Goal: Task Accomplishment & Management: Manage account settings

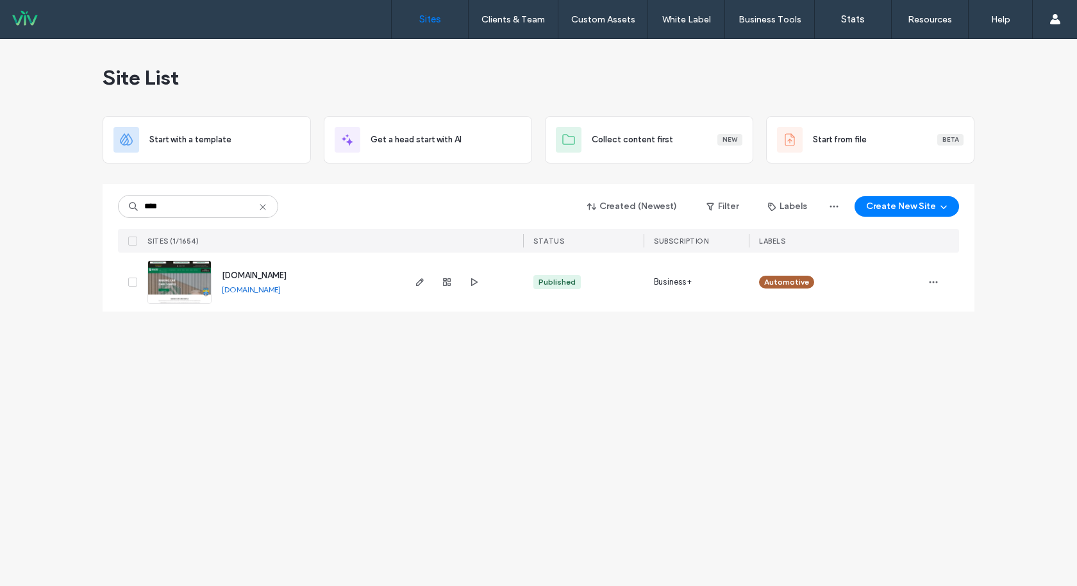
type input "****"
click at [950, 288] on div at bounding box center [941, 281] width 36 height 59
click at [938, 288] on span "button" at bounding box center [933, 282] width 21 height 21
click at [856, 454] on span "Site Dashboard" at bounding box center [884, 460] width 62 height 13
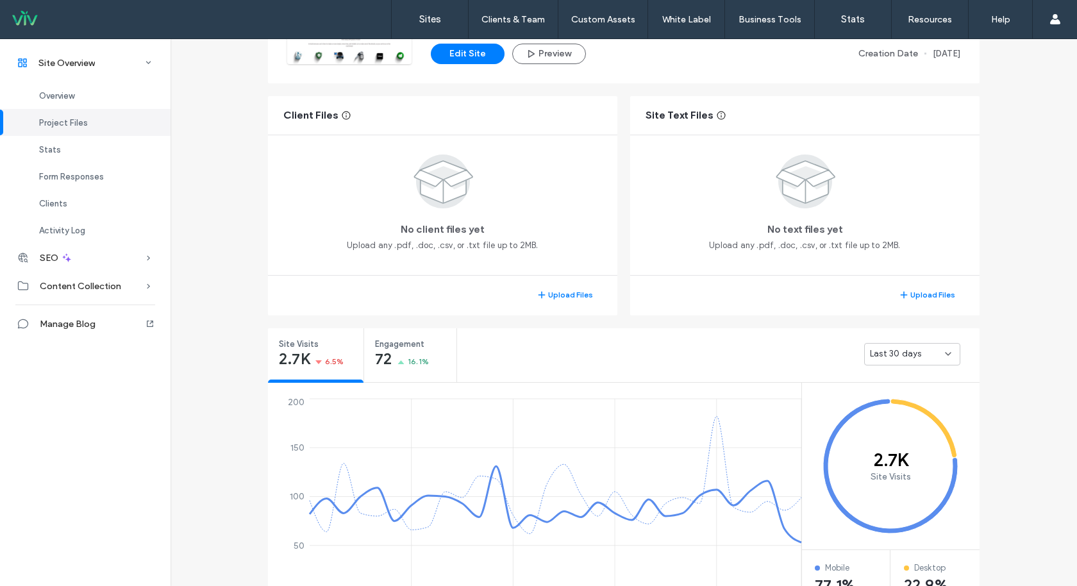
scroll to position [38, 0]
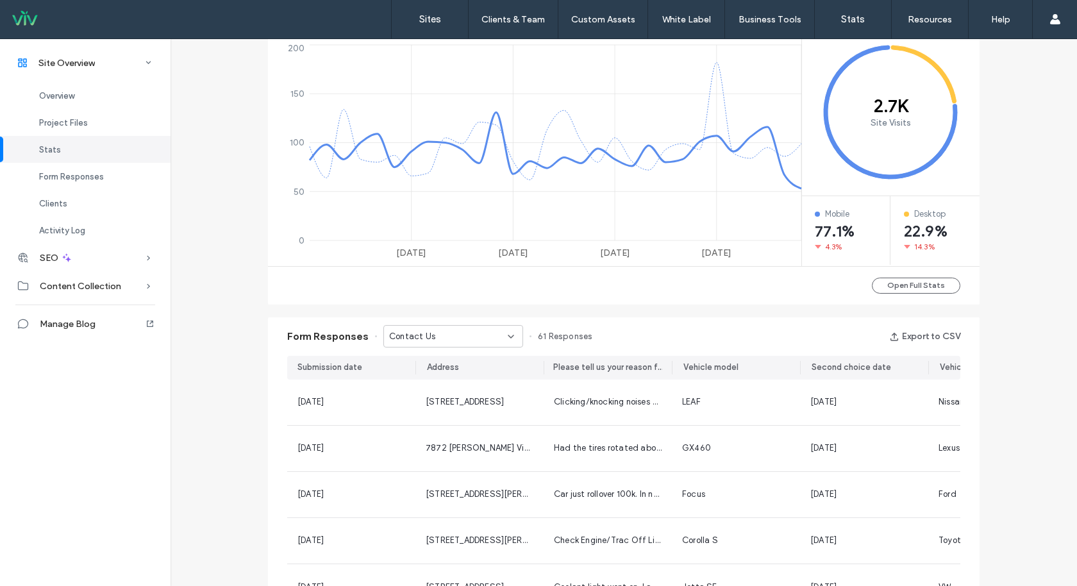
scroll to position [554, 0]
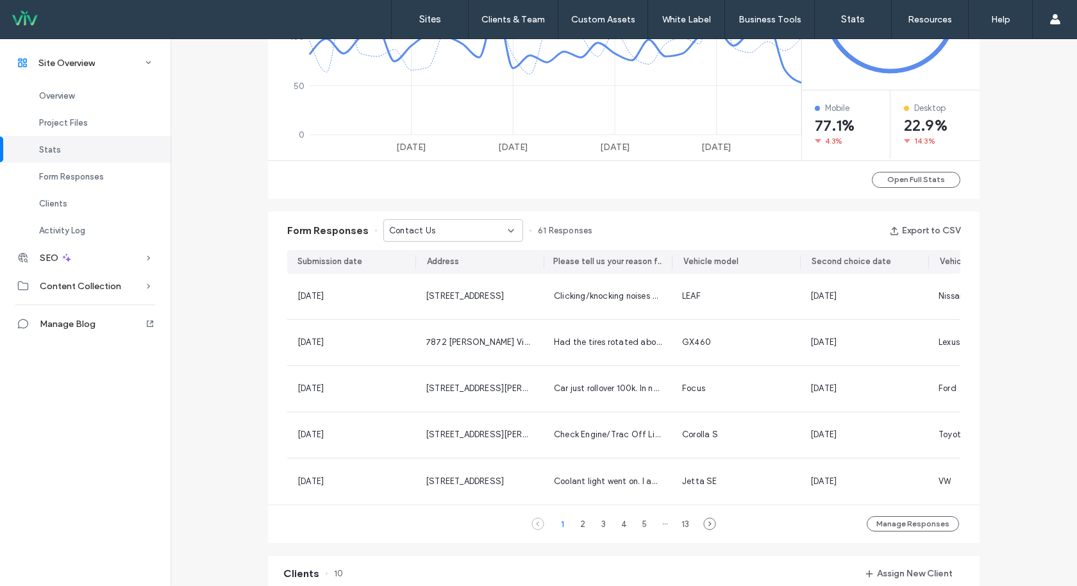
scroll to position [697, 0]
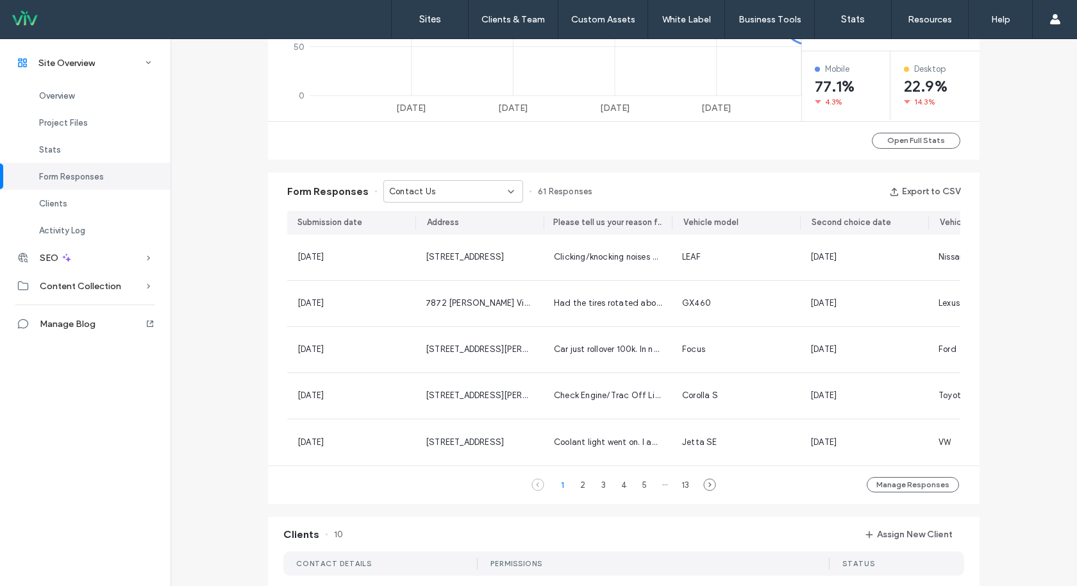
scroll to position [56, 0]
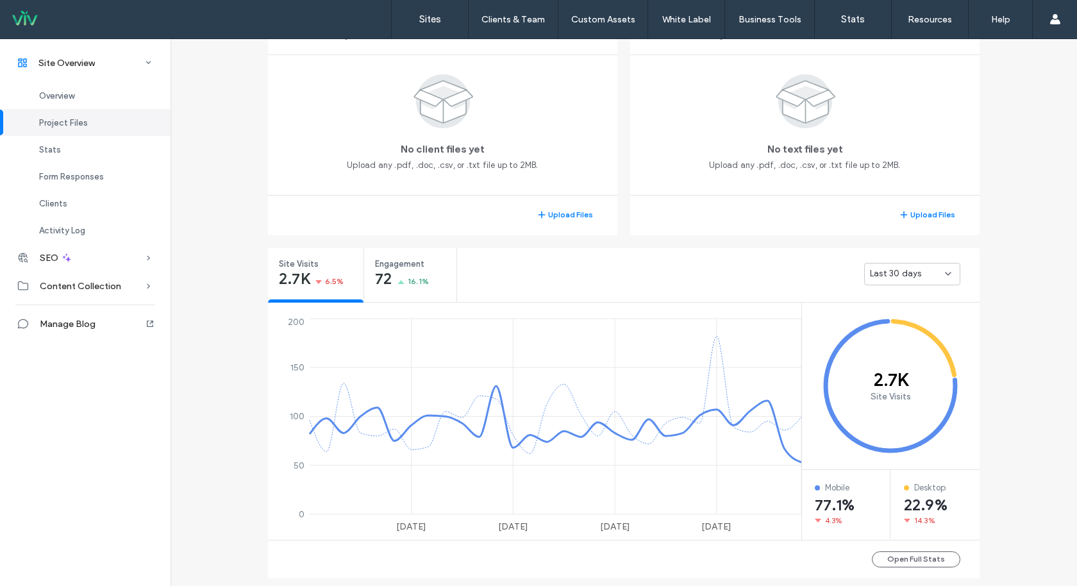
scroll to position [43, 0]
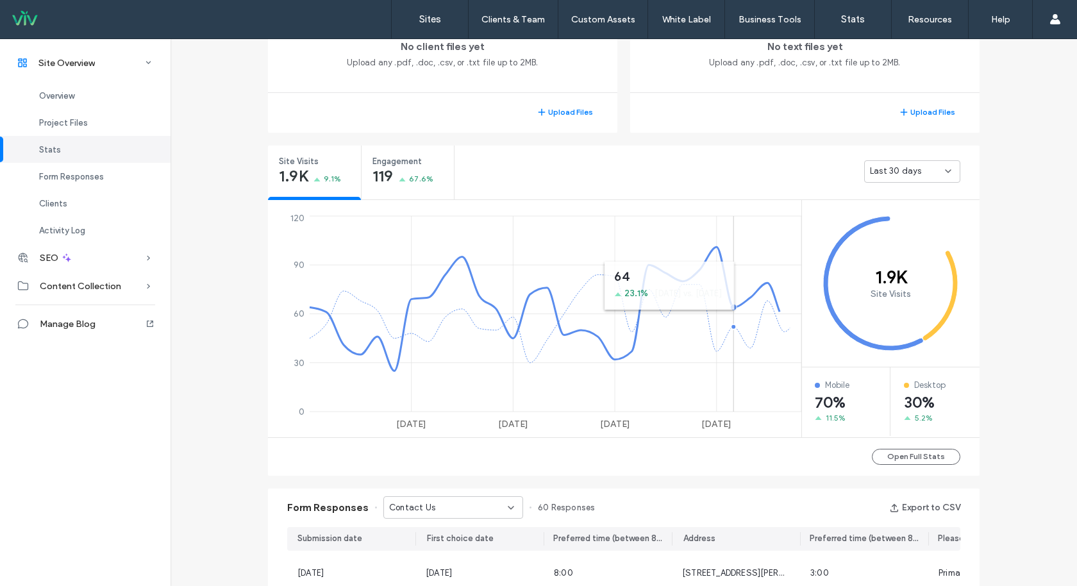
scroll to position [388, 0]
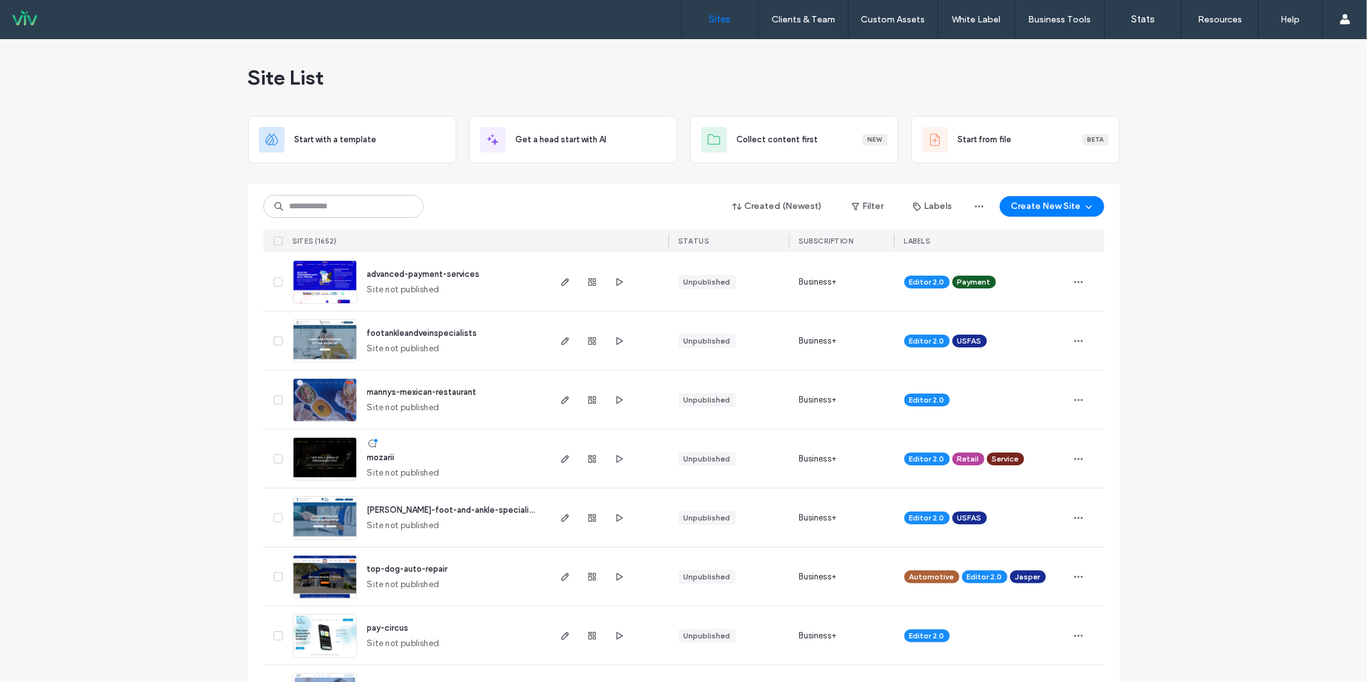
click at [677, 97] on div "Site List" at bounding box center [683, 77] width 871 height 77
